Goal: Find specific page/section: Locate a particular part of the current website

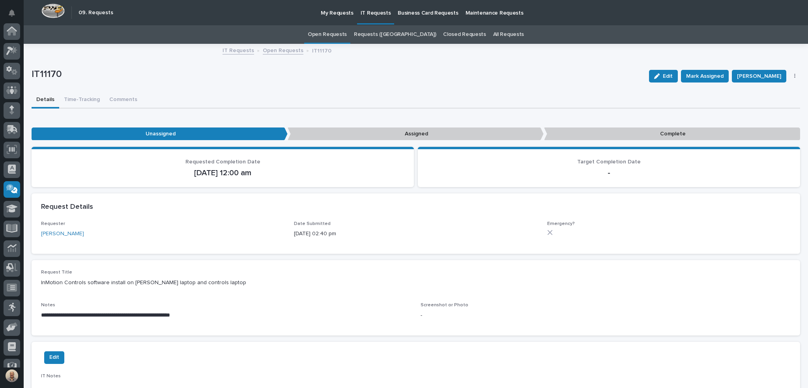
scroll to position [50, 0]
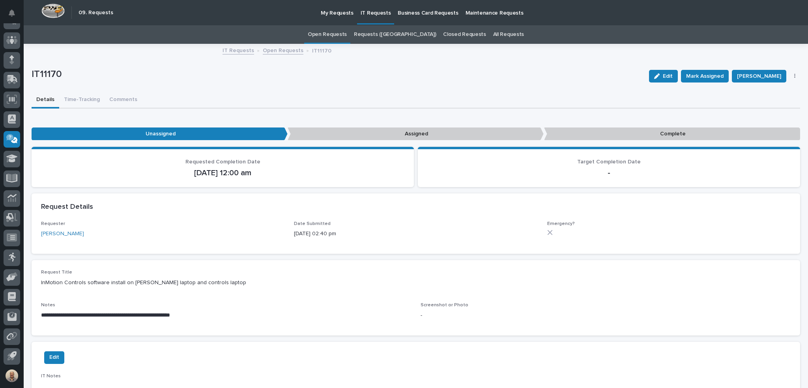
click at [347, 34] on link "Open Requests" at bounding box center [327, 34] width 39 height 19
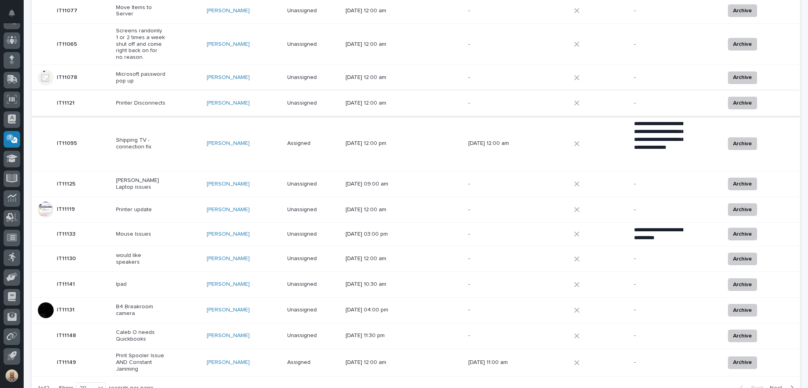
scroll to position [391, 0]
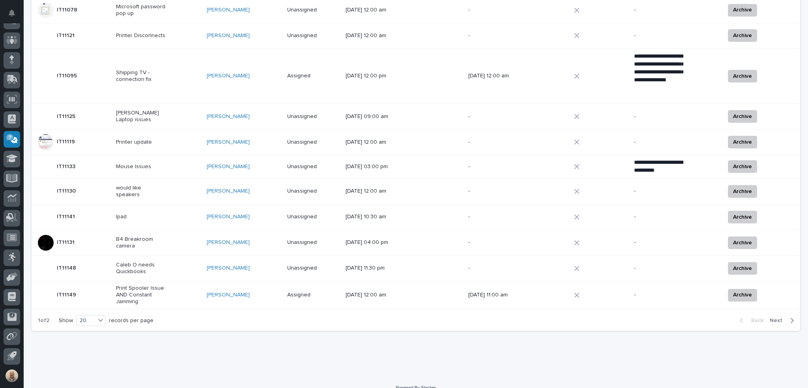
click at [770, 317] on span "Next" at bounding box center [778, 320] width 17 height 7
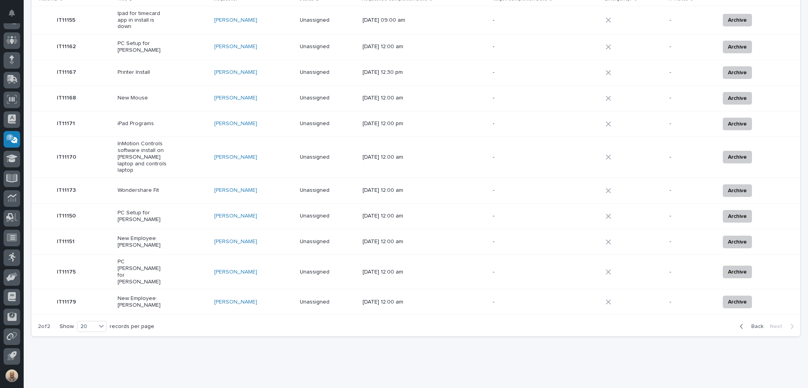
click at [139, 235] on p "New Employee: [PERSON_NAME]" at bounding box center [142, 241] width 49 height 13
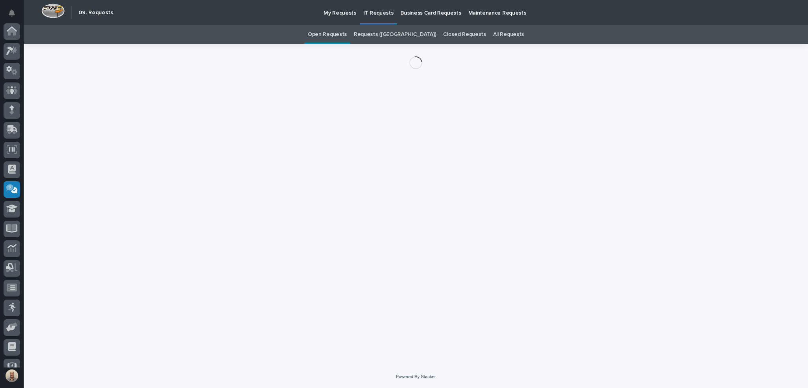
scroll to position [50, 0]
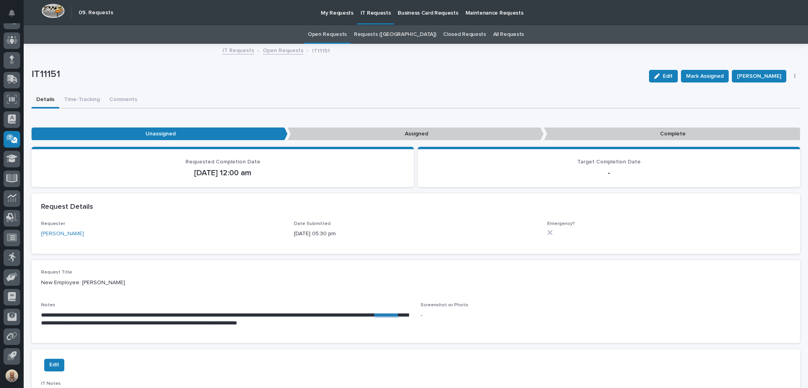
drag, startPoint x: 123, startPoint y: 281, endPoint x: 80, endPoint y: 283, distance: 42.3
click at [80, 283] on p "New Employee: [PERSON_NAME]" at bounding box center [416, 283] width 750 height 8
copy p "[PERSON_NAME]"
